Goal: Task Accomplishment & Management: Complete application form

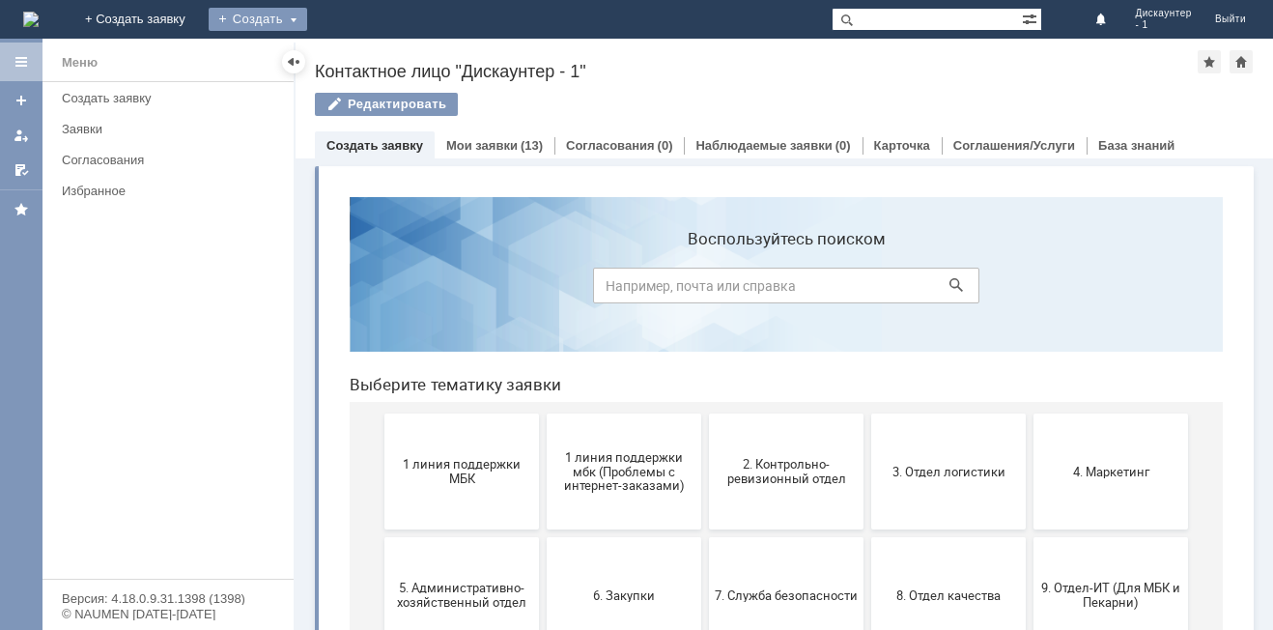
click at [307, 24] on div "Создать" at bounding box center [258, 19] width 99 height 23
click at [359, 60] on link "Заявка" at bounding box center [285, 57] width 147 height 23
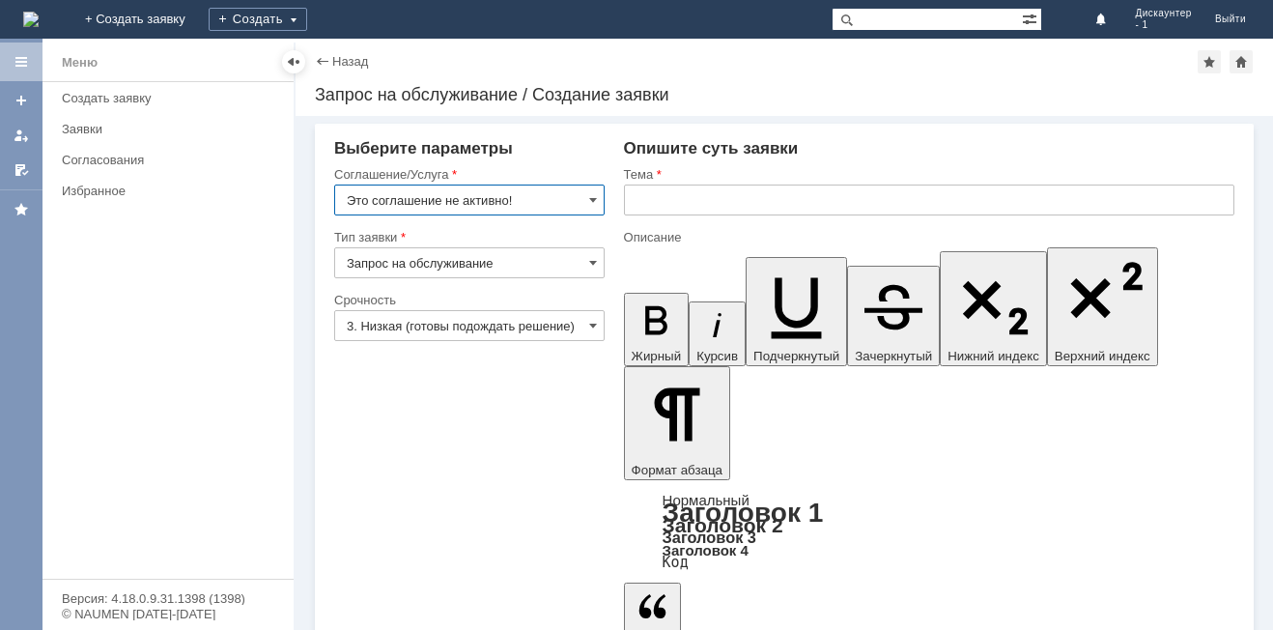
click at [519, 197] on input "Это соглашение не активно!" at bounding box center [469, 199] width 270 height 31
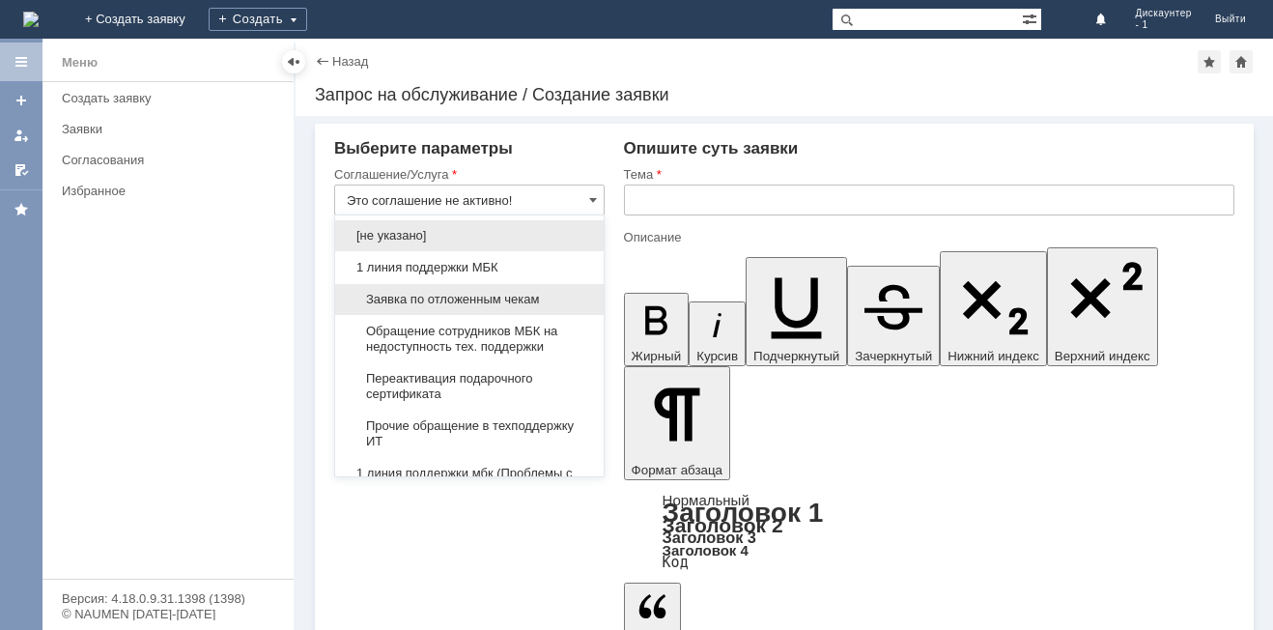
click at [479, 293] on span "Заявка по отложенным чекам" at bounding box center [469, 299] width 245 height 15
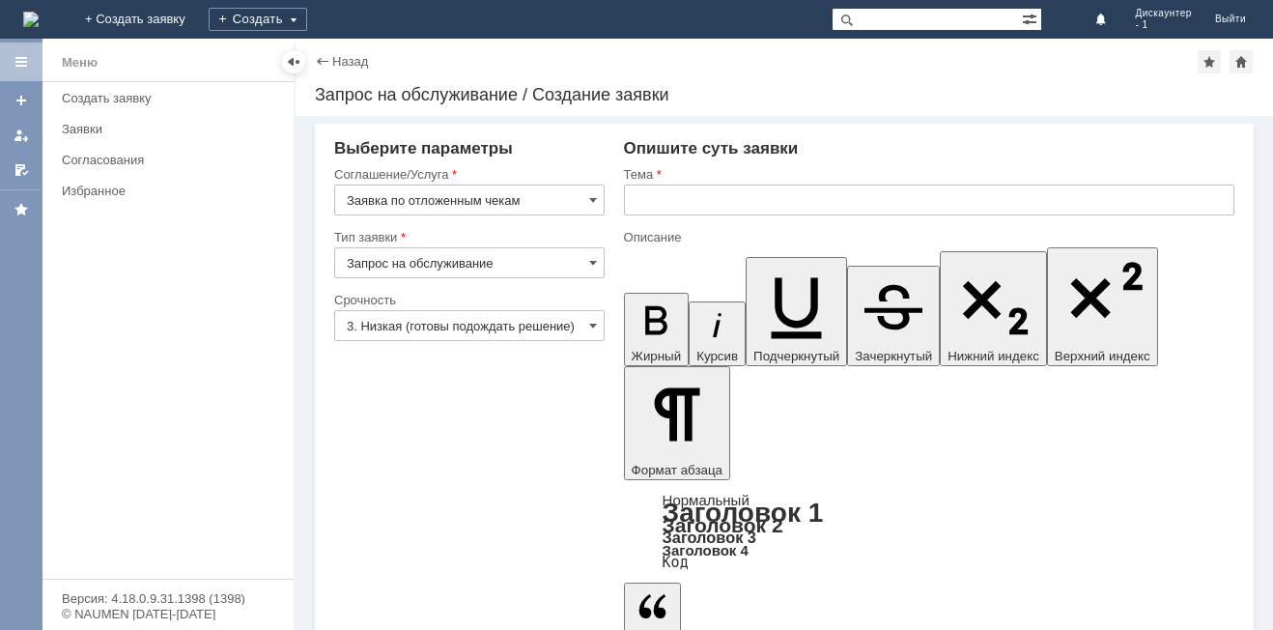
type input "Заявка по отложенным чекам"
click at [461, 325] on input "3. Низкая (готовы подождать решение)" at bounding box center [469, 325] width 270 height 31
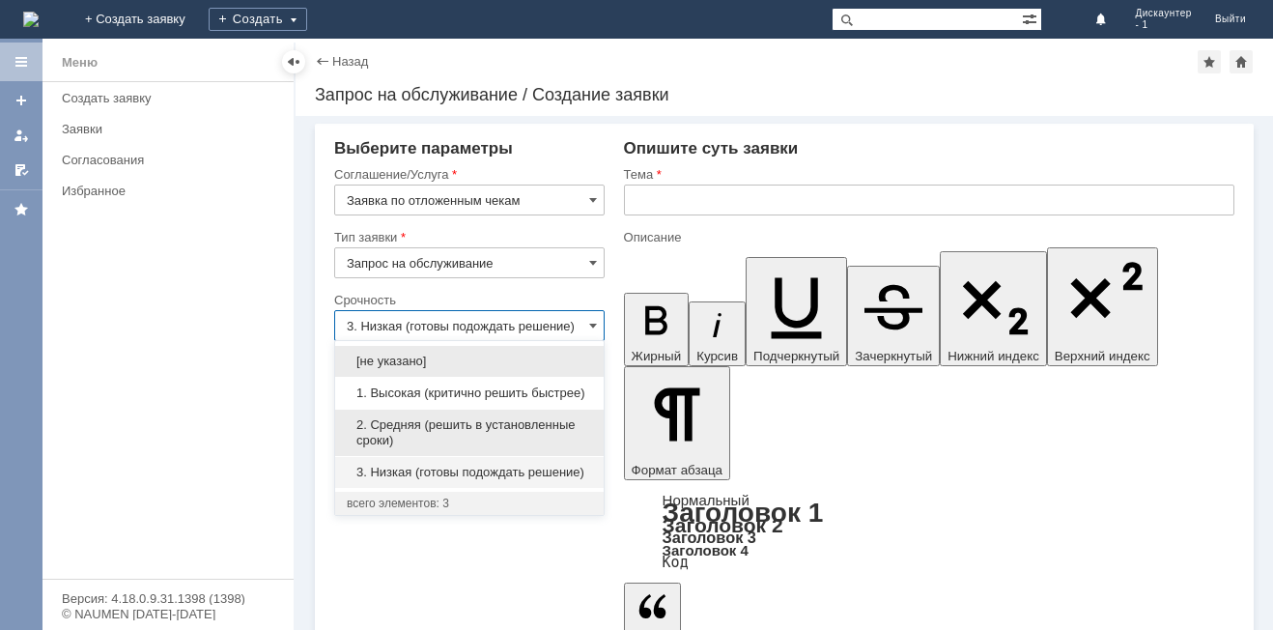
click at [439, 427] on span "2. Средняя (решить в установленные сроки)" at bounding box center [469, 432] width 245 height 31
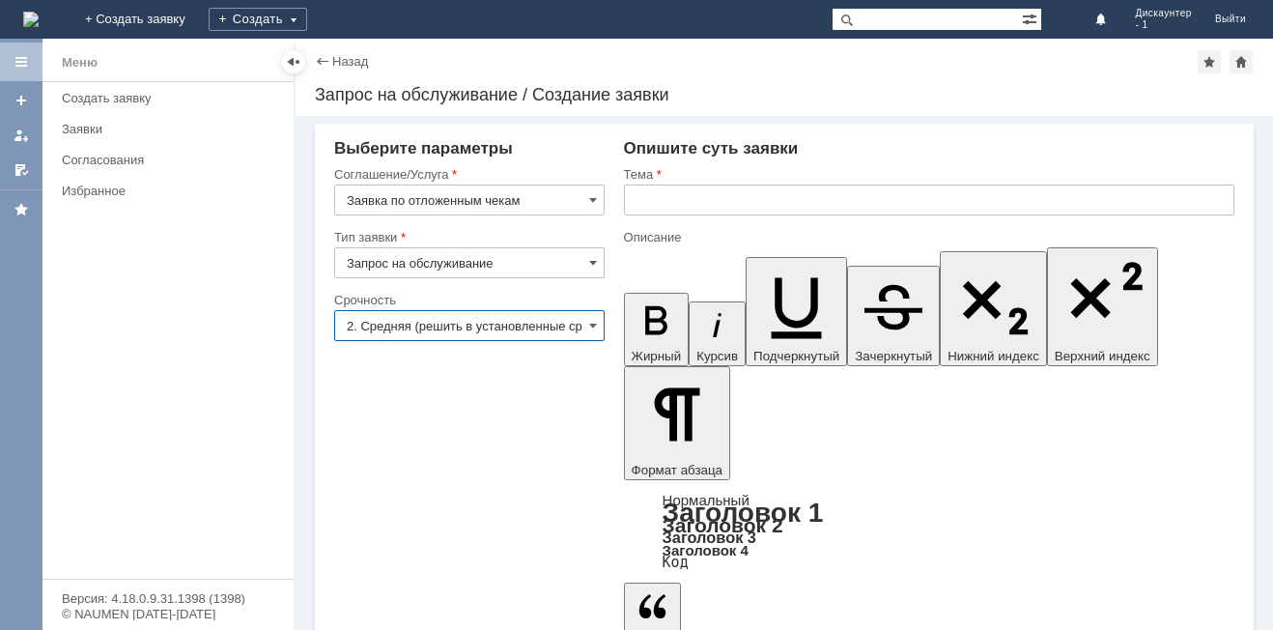
type input "2. Средняя (решить в установленные сроки)"
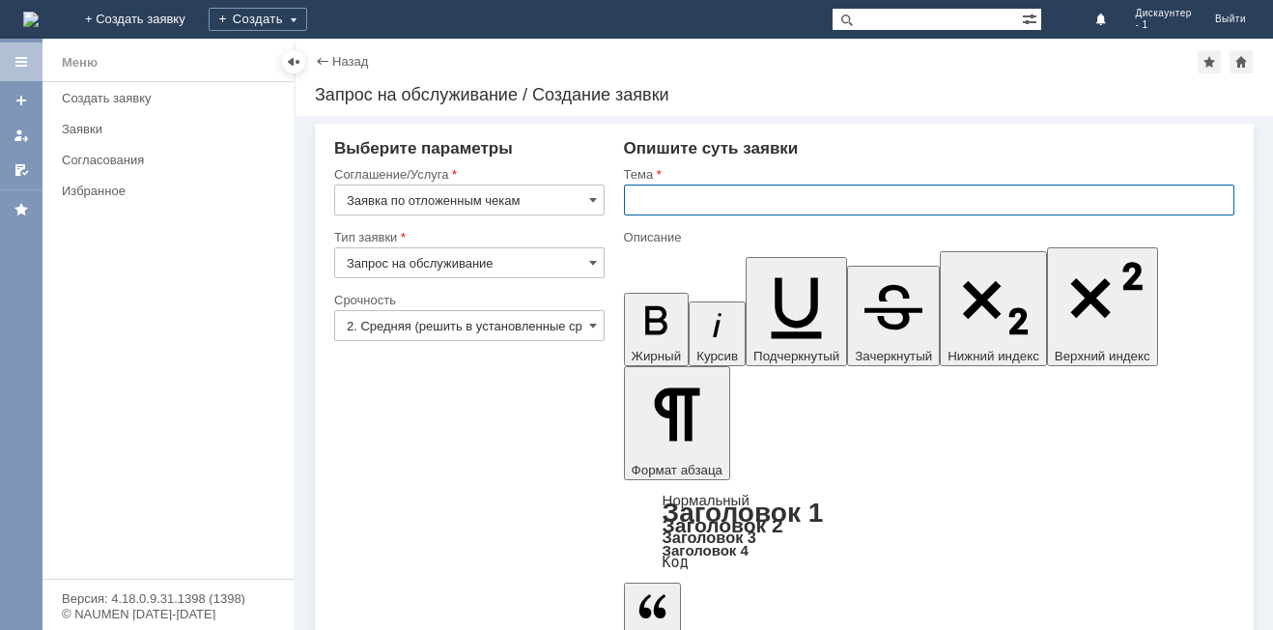
click at [688, 198] on input "text" at bounding box center [929, 199] width 610 height 31
type input "отложенные чеки"
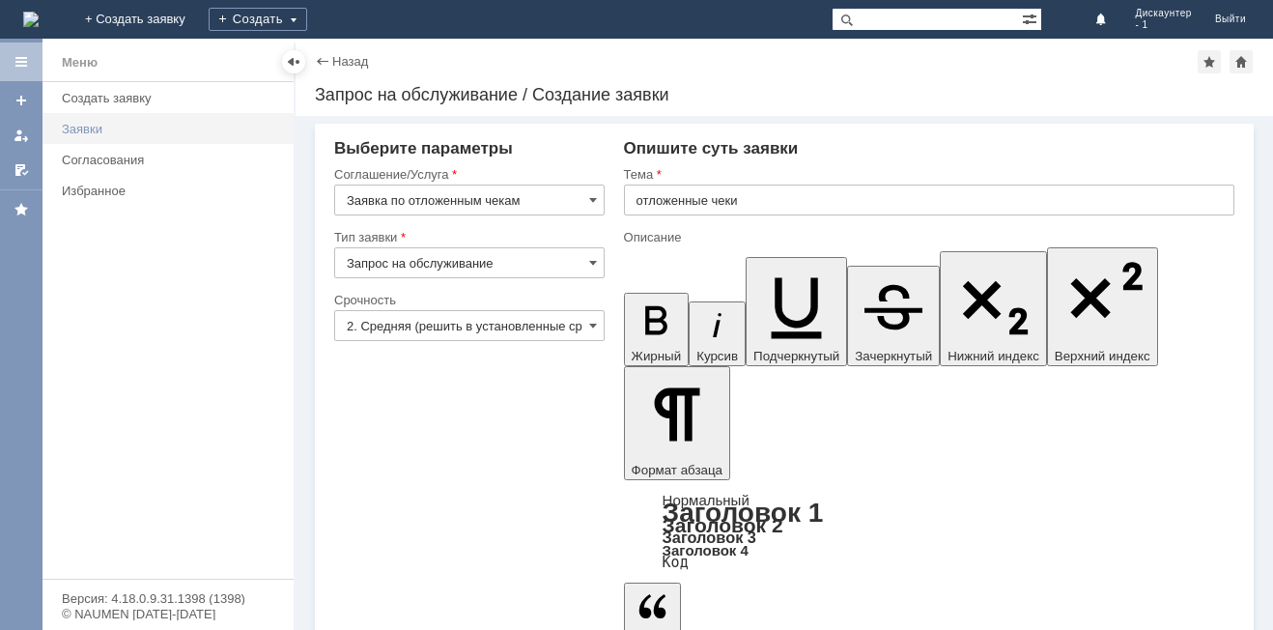
click at [104, 127] on div "Заявки" at bounding box center [172, 129] width 220 height 14
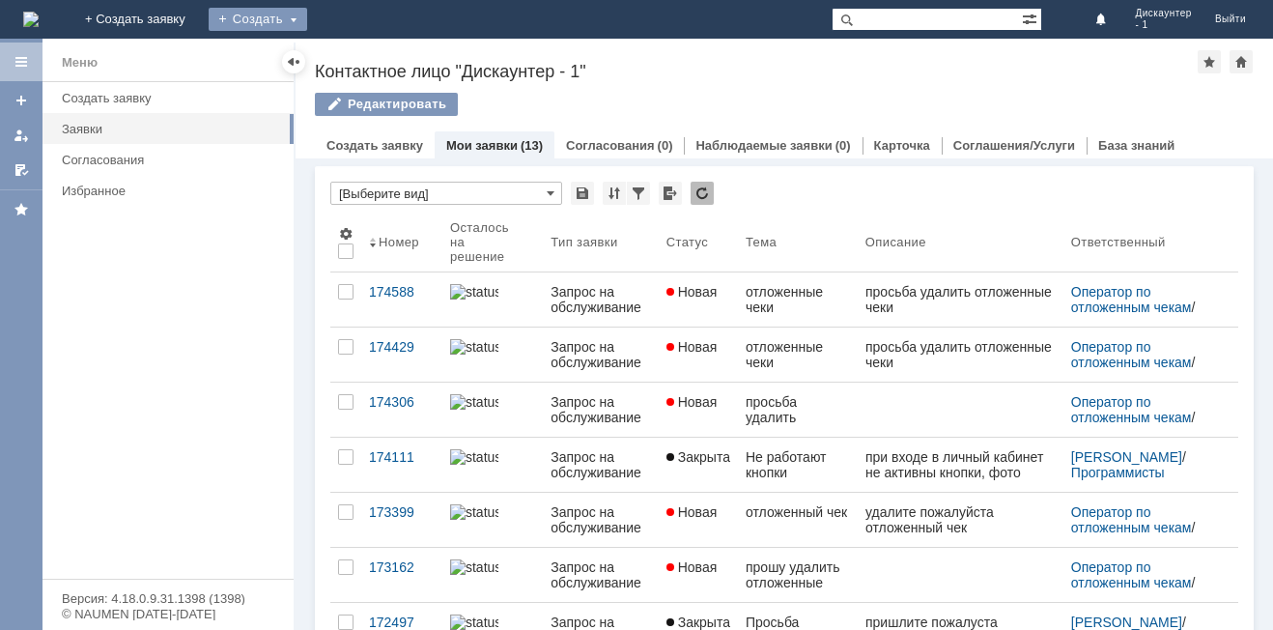
drag, startPoint x: 364, startPoint y: 14, endPoint x: 368, endPoint y: 34, distance: 20.6
click at [307, 14] on div "Создать" at bounding box center [258, 19] width 99 height 23
click at [359, 48] on link "Заявка" at bounding box center [285, 57] width 147 height 23
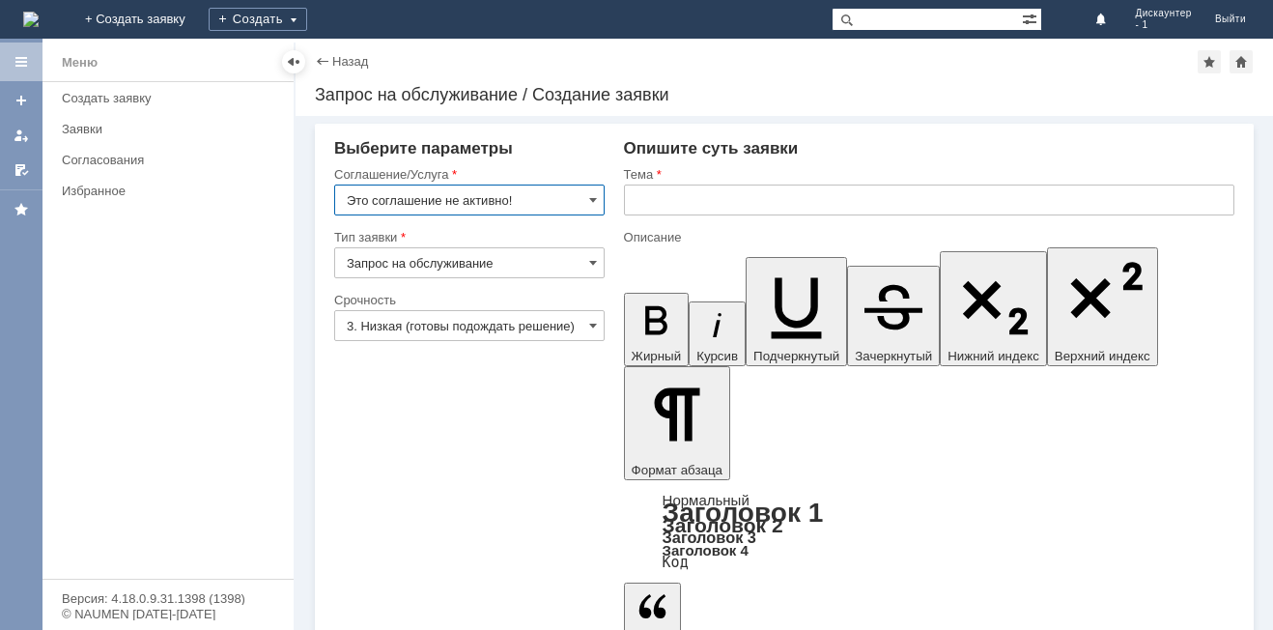
click at [539, 190] on input "Это соглашение не активно!" at bounding box center [469, 199] width 270 height 31
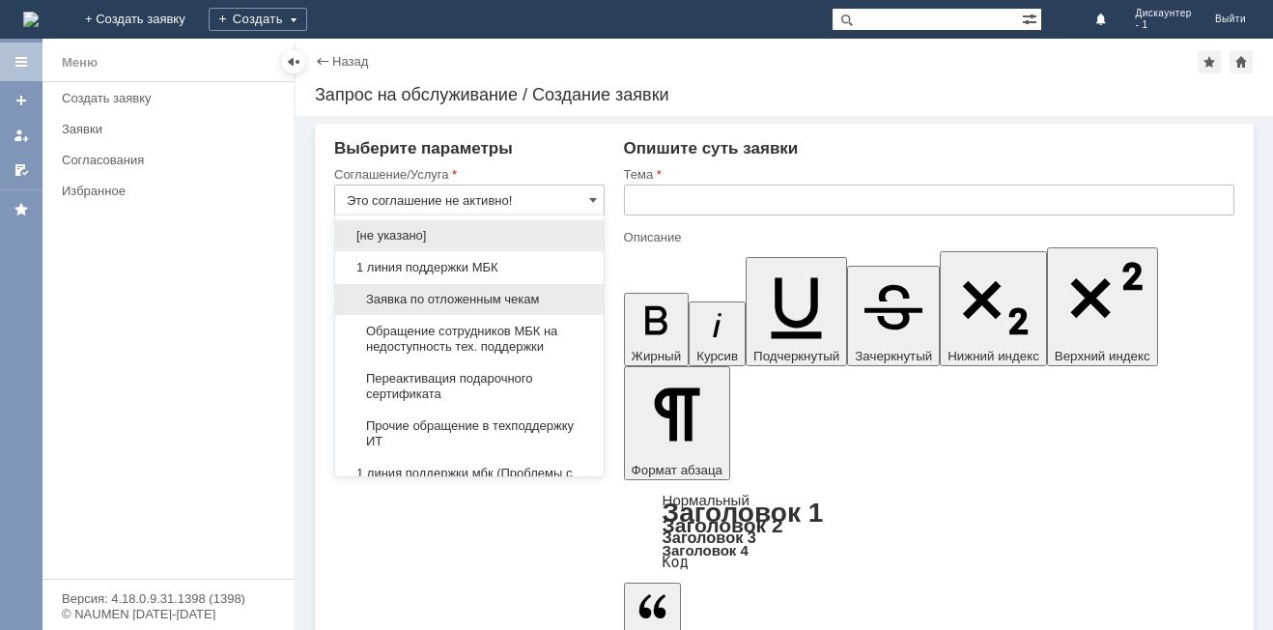
click at [514, 308] on div "Заявка по отложенным чекам" at bounding box center [469, 299] width 269 height 31
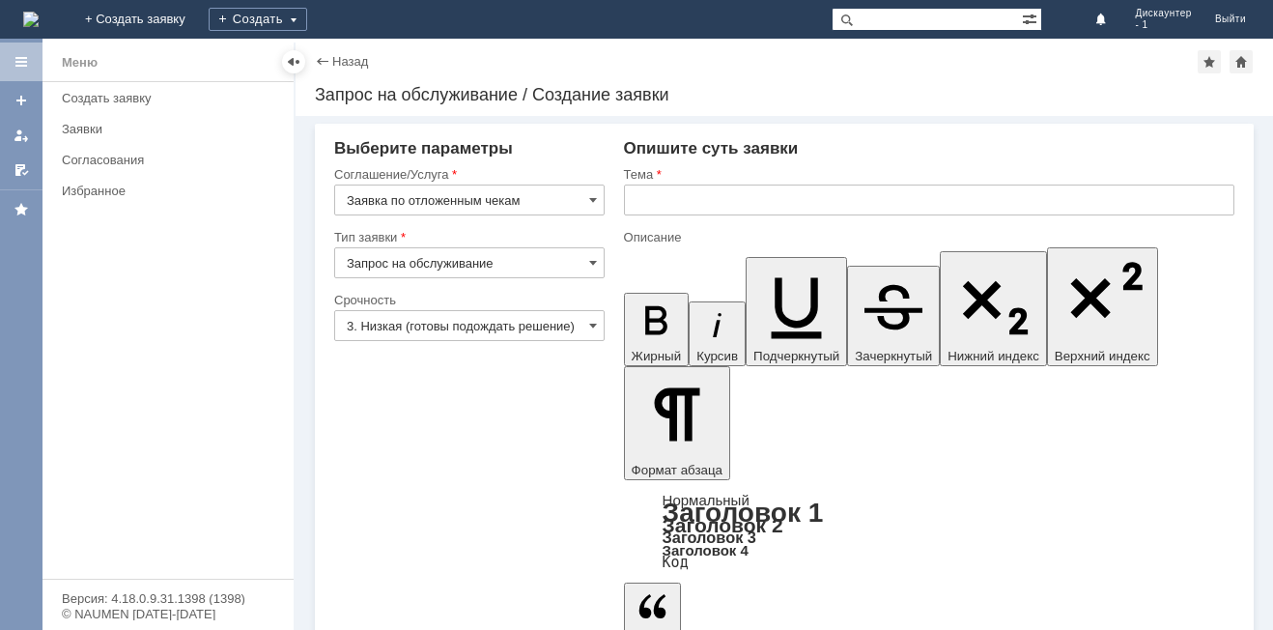
type input "Заявка по отложенным чекам"
click at [461, 322] on input "3. Низкая (готовы подождать решение)" at bounding box center [469, 325] width 270 height 31
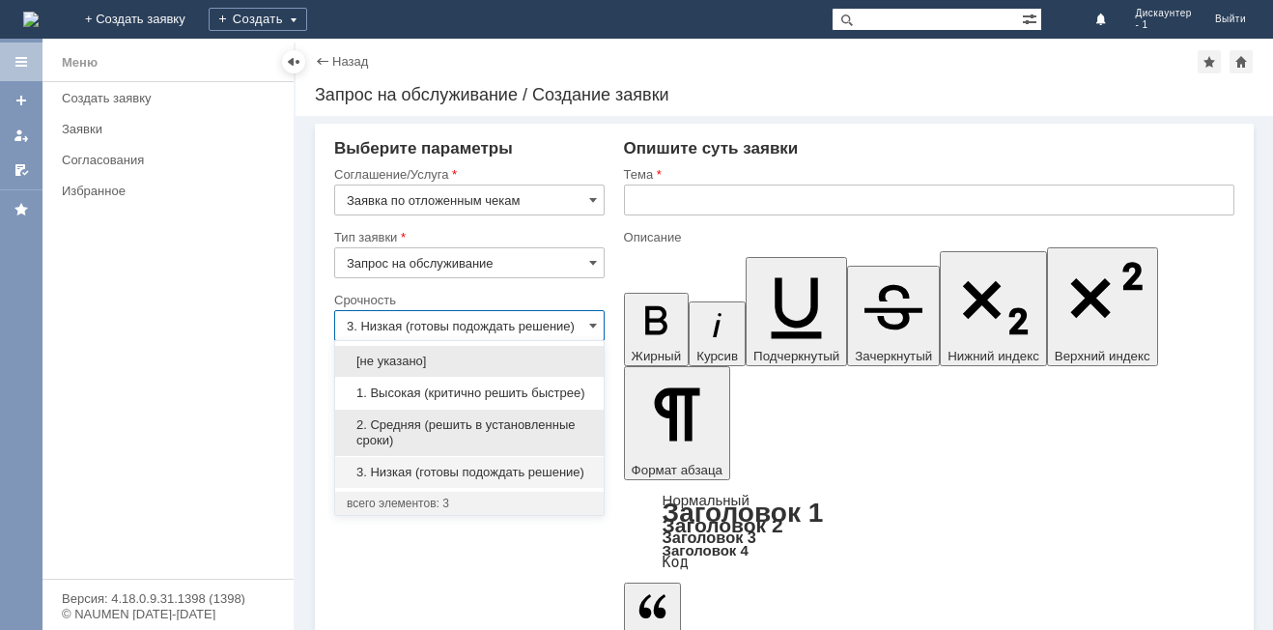
click at [454, 423] on span "2. Средняя (решить в установленные сроки)" at bounding box center [469, 432] width 245 height 31
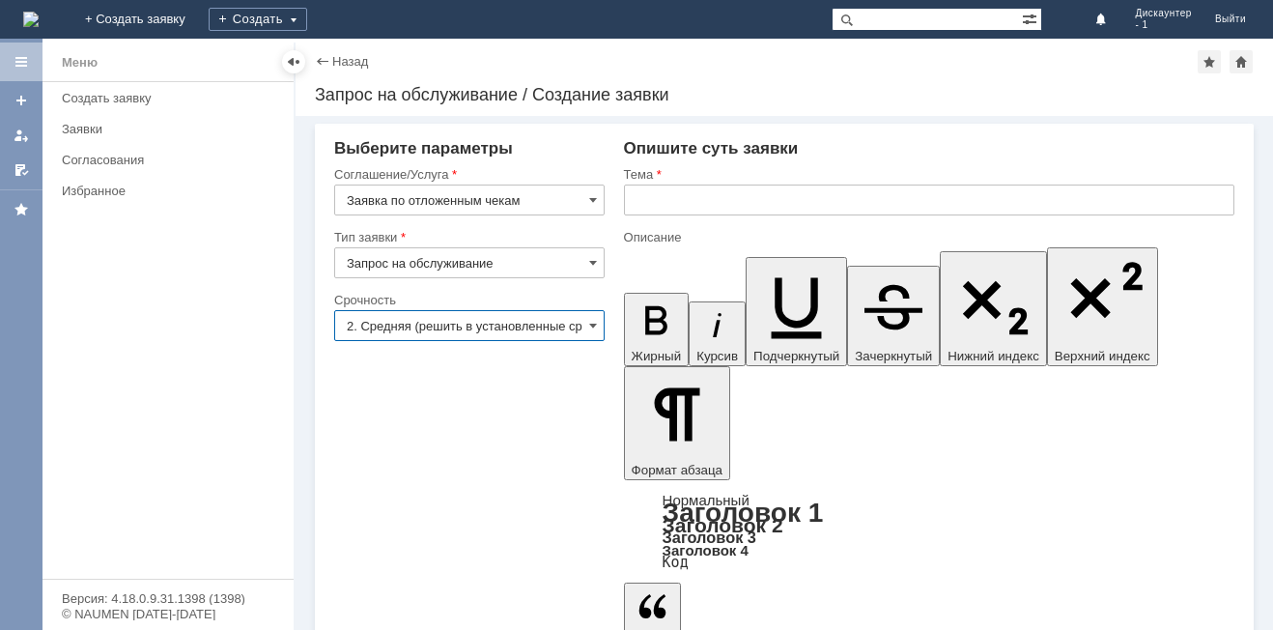
type input "2. Средняя (решить в установленные сроки)"
click at [649, 189] on input "text" at bounding box center [929, 199] width 610 height 31
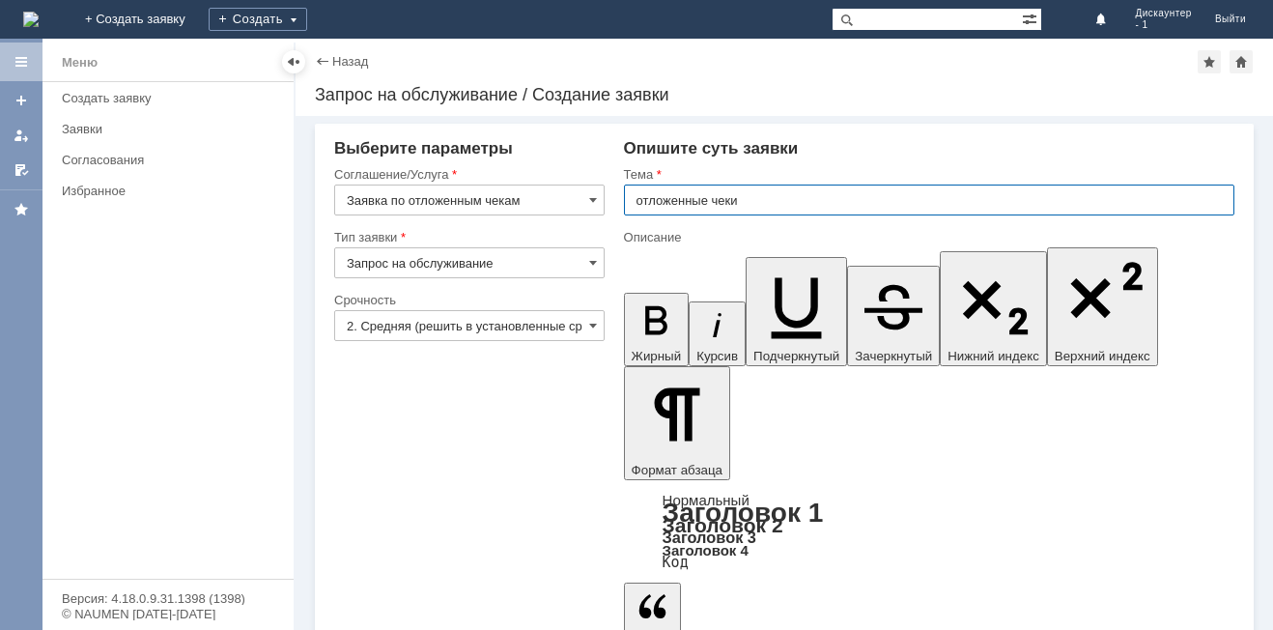
type input "отложенные чеки"
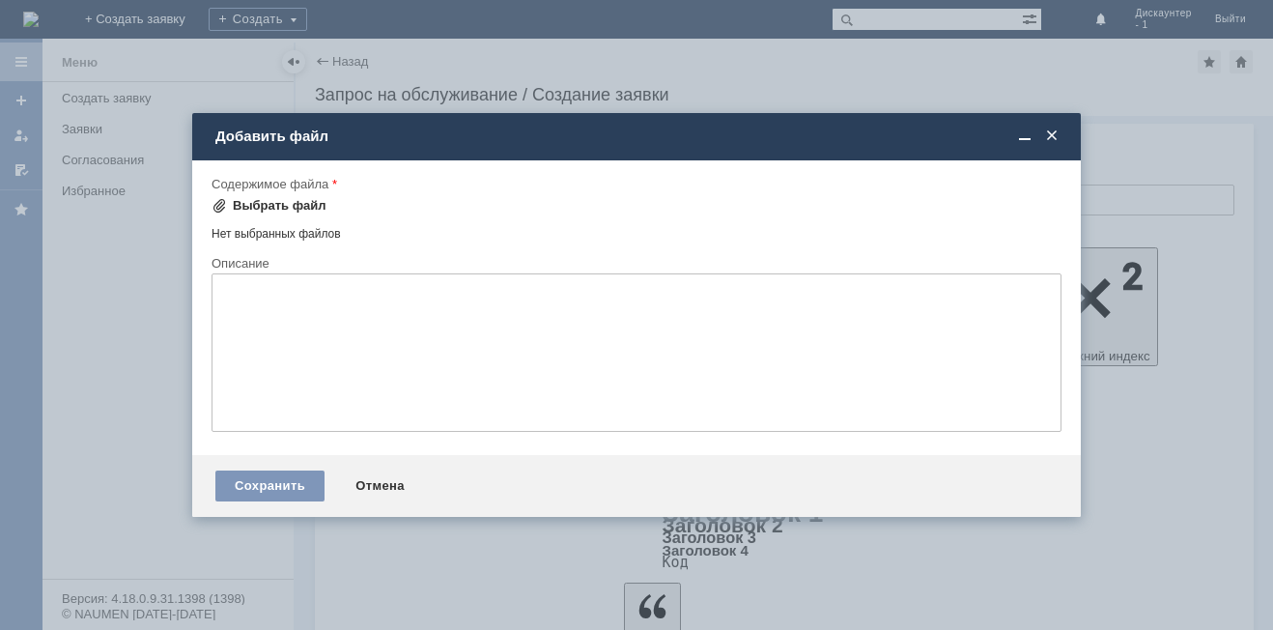
click at [307, 208] on div "Выбрать файл" at bounding box center [280, 205] width 94 height 15
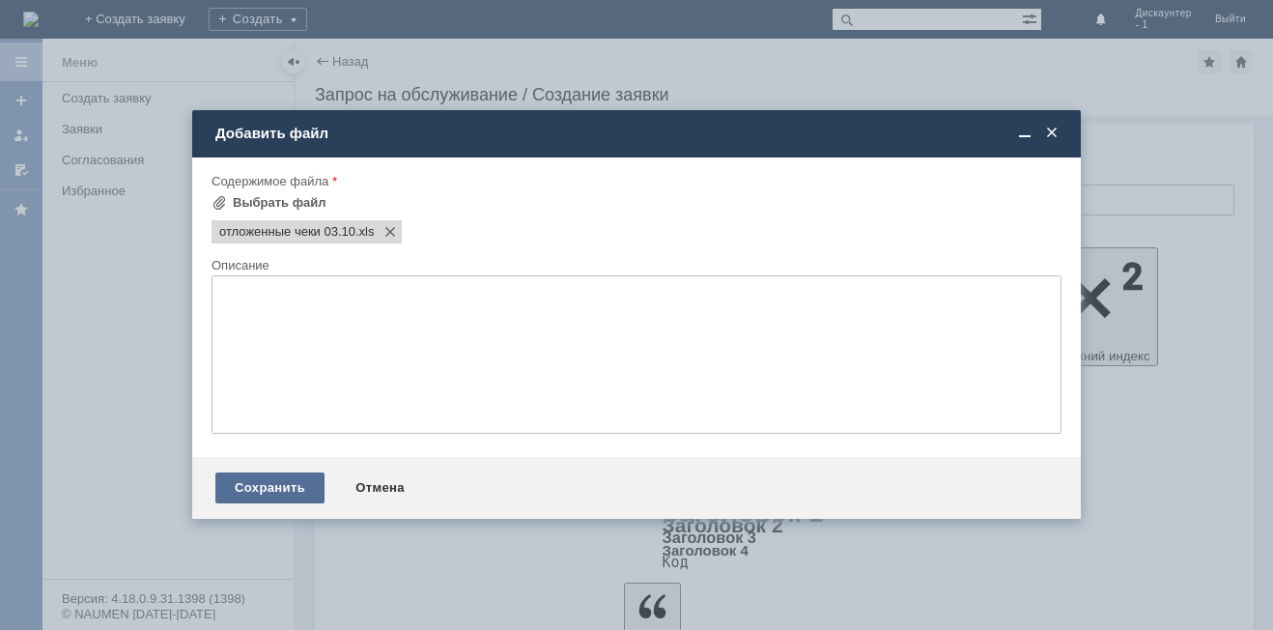
click at [302, 495] on div "Сохранить" at bounding box center [269, 487] width 109 height 31
